Goal: Information Seeking & Learning: Understand process/instructions

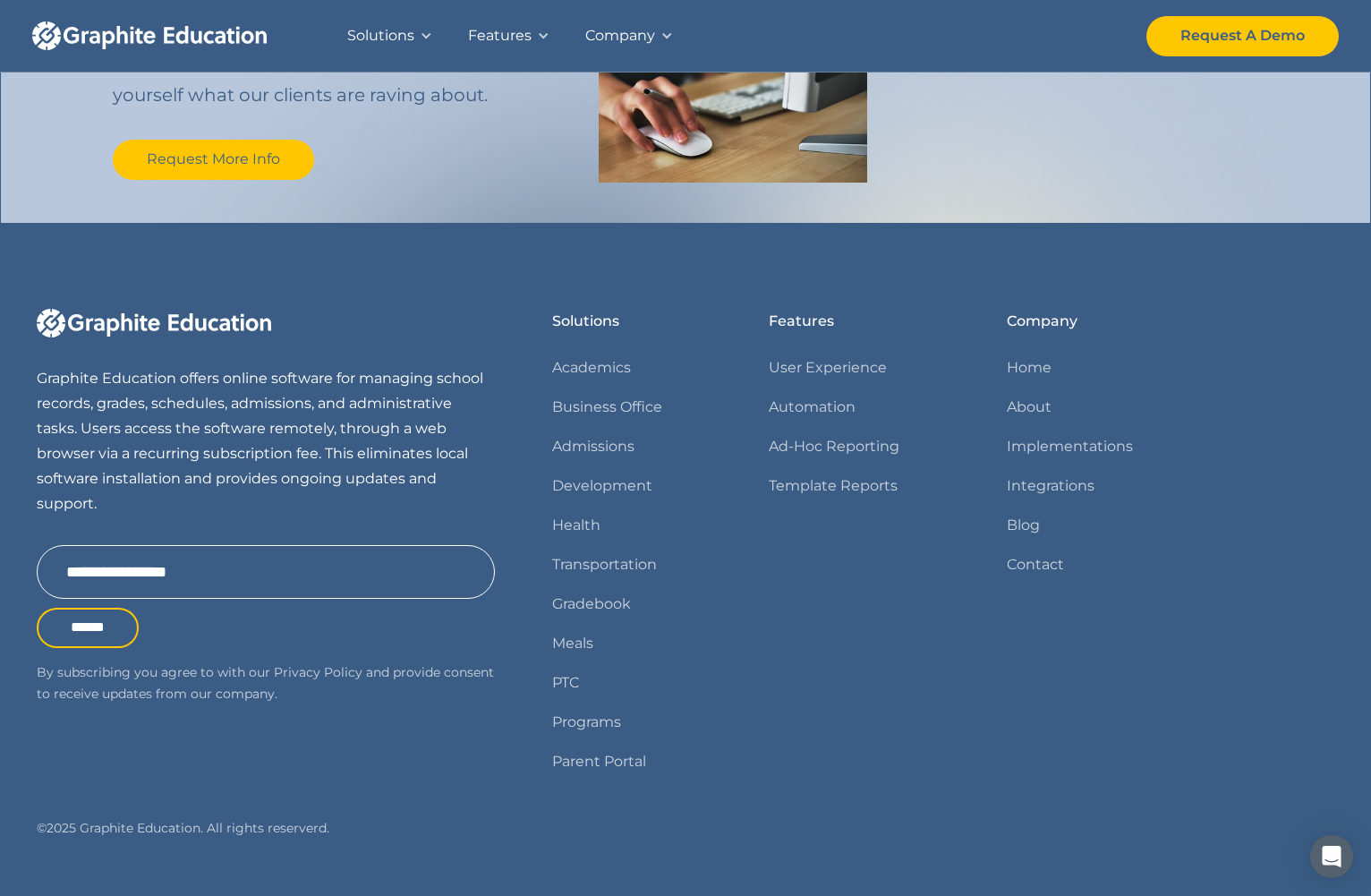
scroll to position [2087, 0]
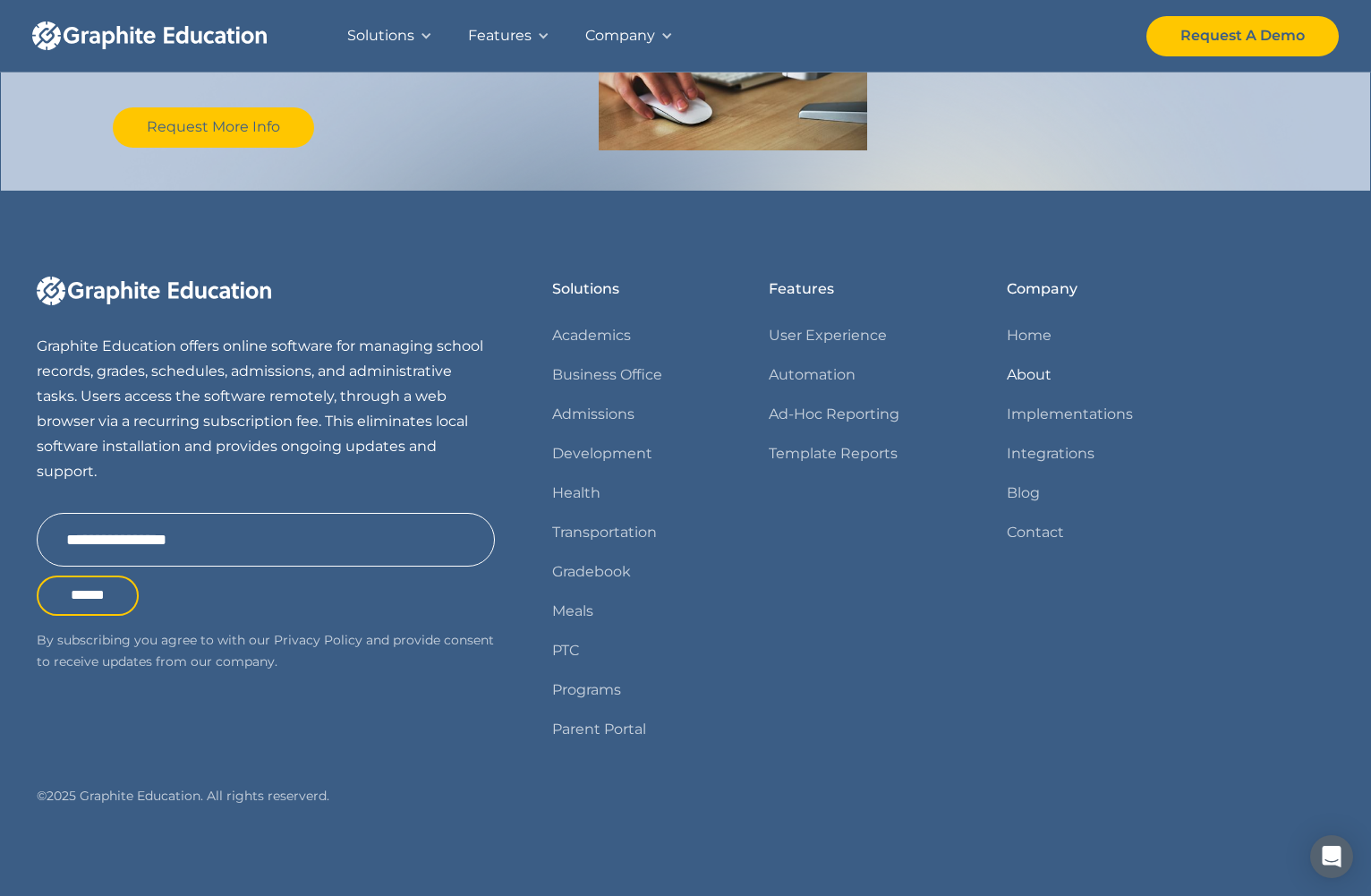
click at [1032, 376] on link "About" at bounding box center [1029, 374] width 45 height 25
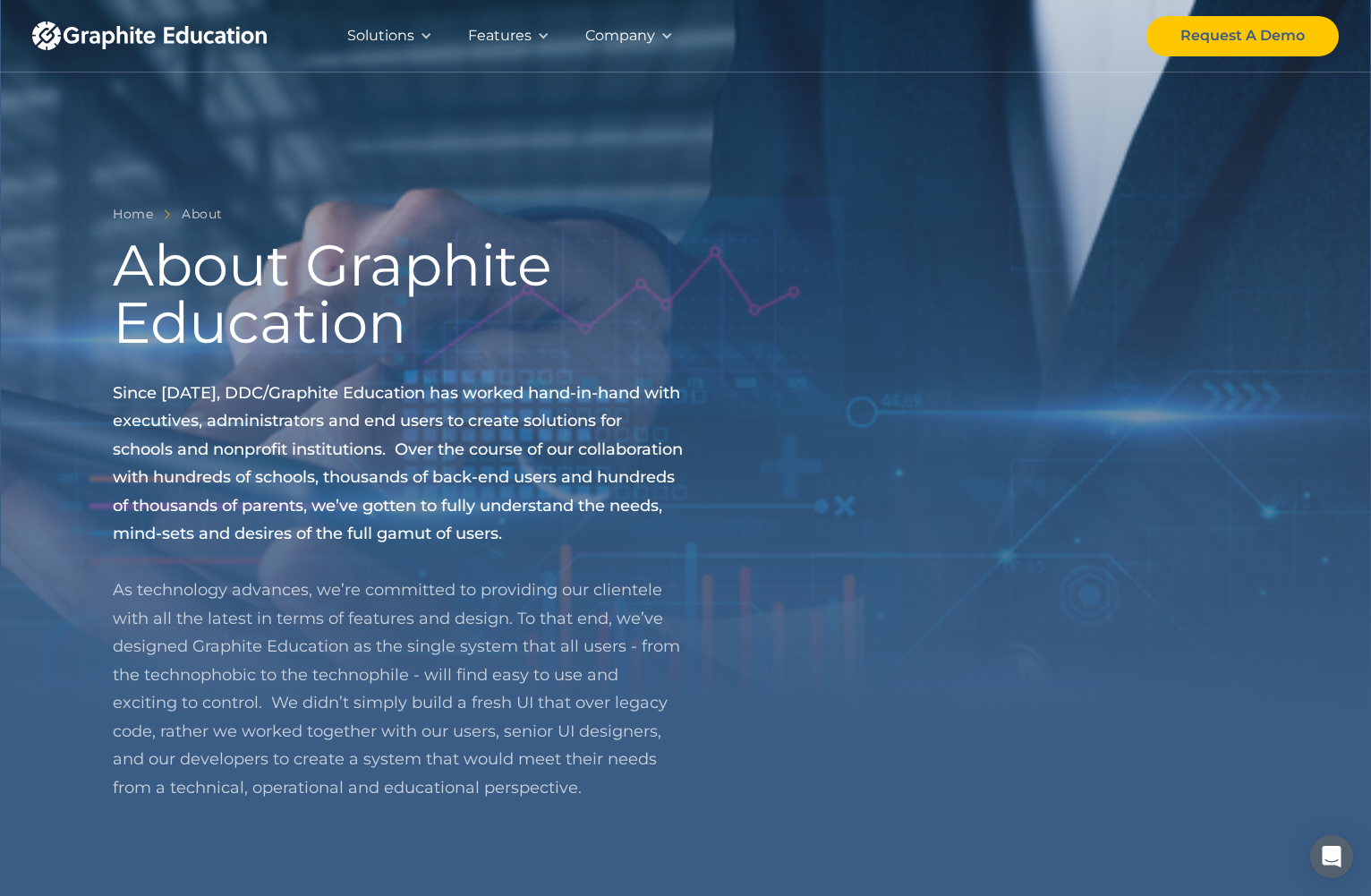
click at [636, 38] on div "Company" at bounding box center [620, 35] width 70 height 25
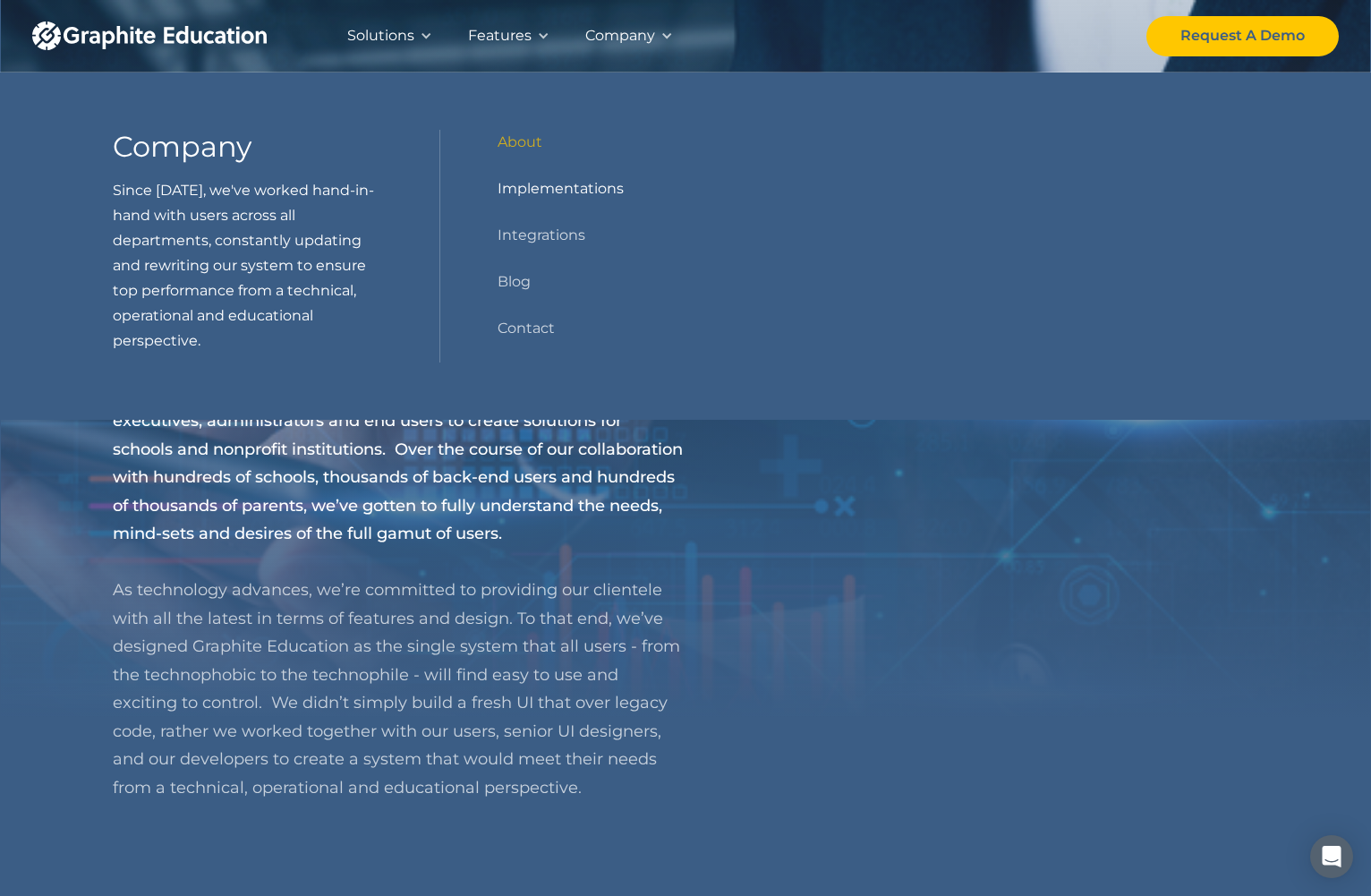
click at [537, 191] on link "Implementations" at bounding box center [560, 188] width 126 height 25
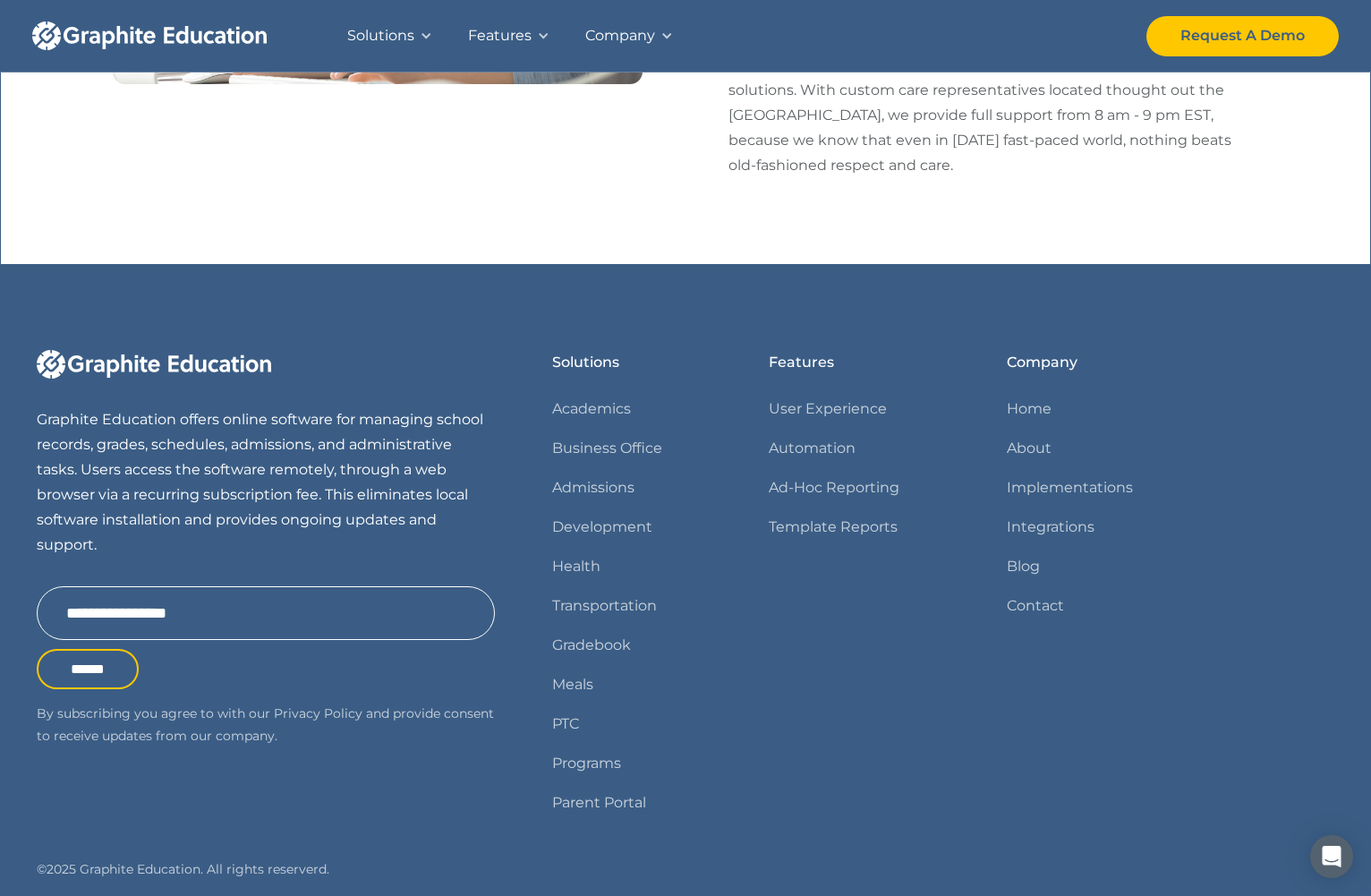
scroll to position [2054, 0]
